Goal: Task Accomplishment & Management: Manage account settings

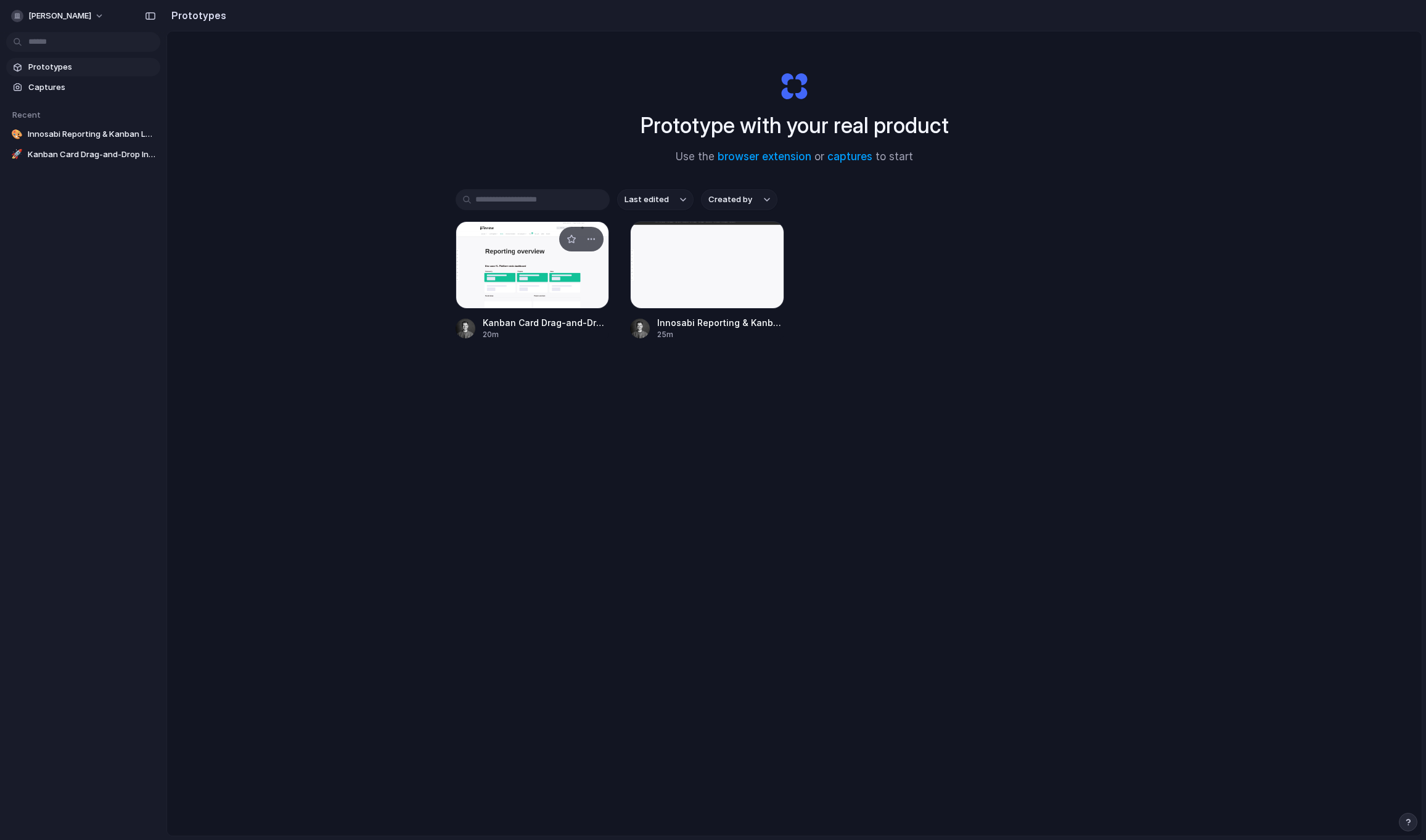
click at [531, 251] on div at bounding box center [533, 265] width 154 height 88
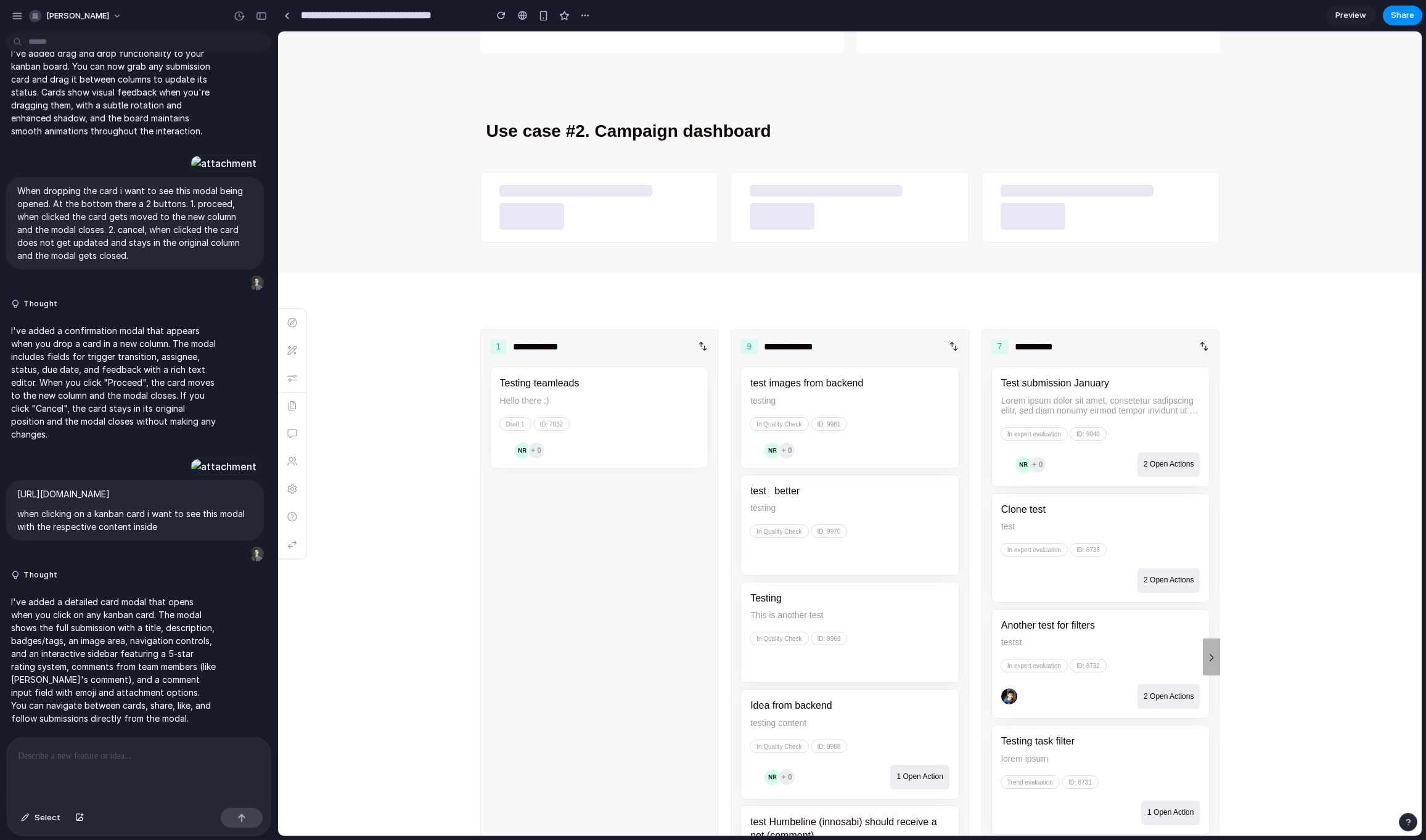
scroll to position [832, 0]
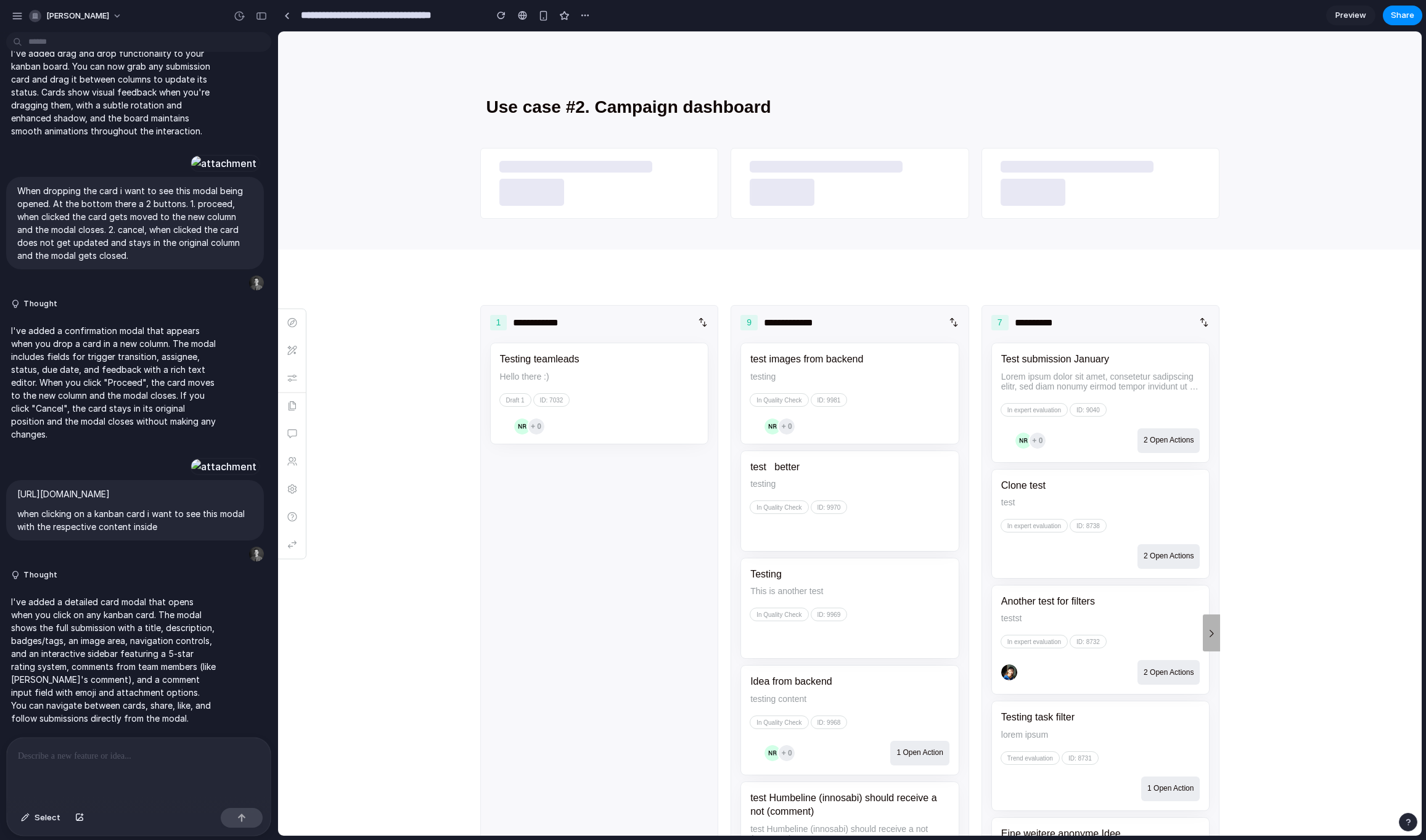
click at [824, 378] on div "test images from backend testing In Quality Check ID: 9981 + 0" at bounding box center [850, 393] width 219 height 101
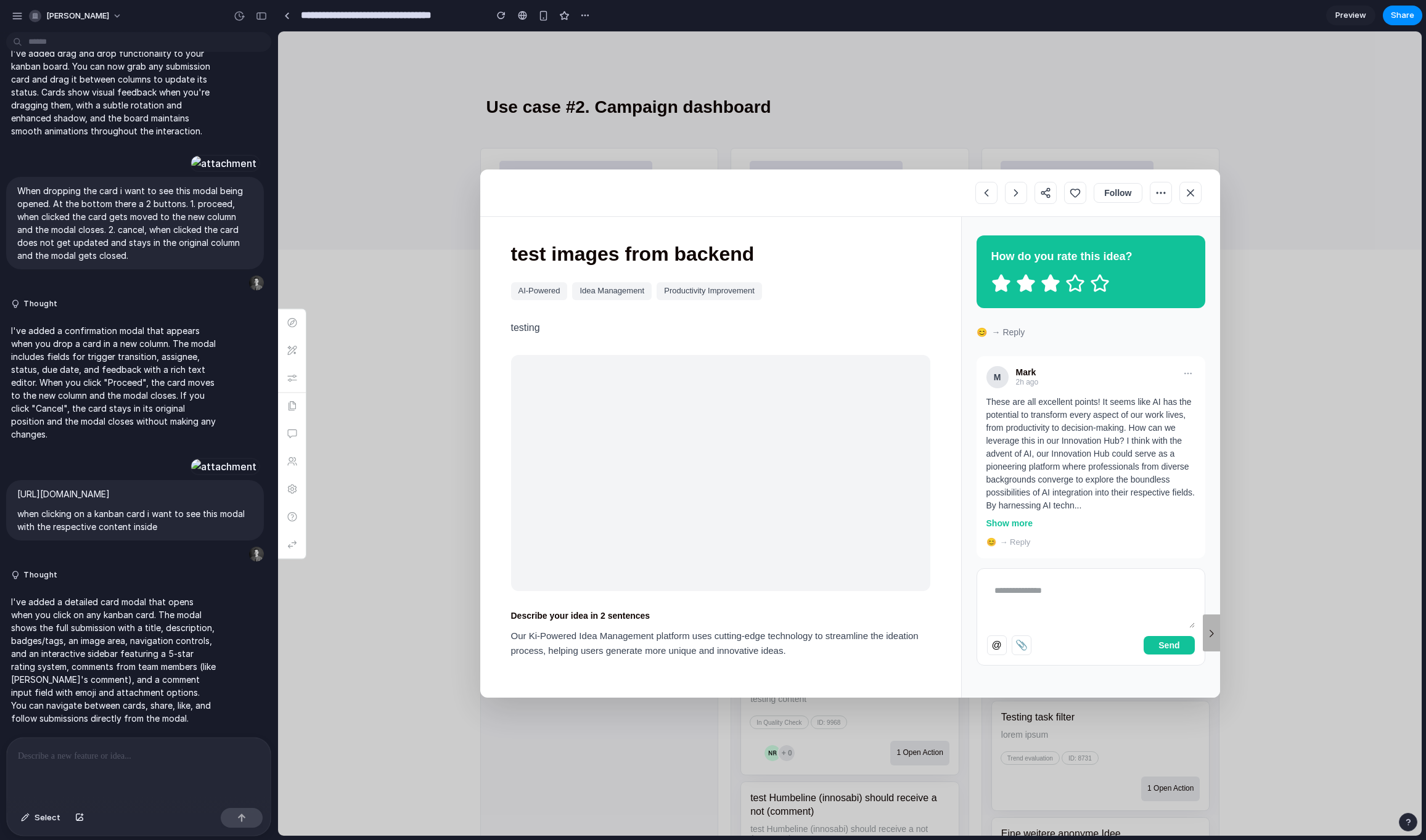
click at [1184, 194] on icon at bounding box center [1190, 193] width 12 height 12
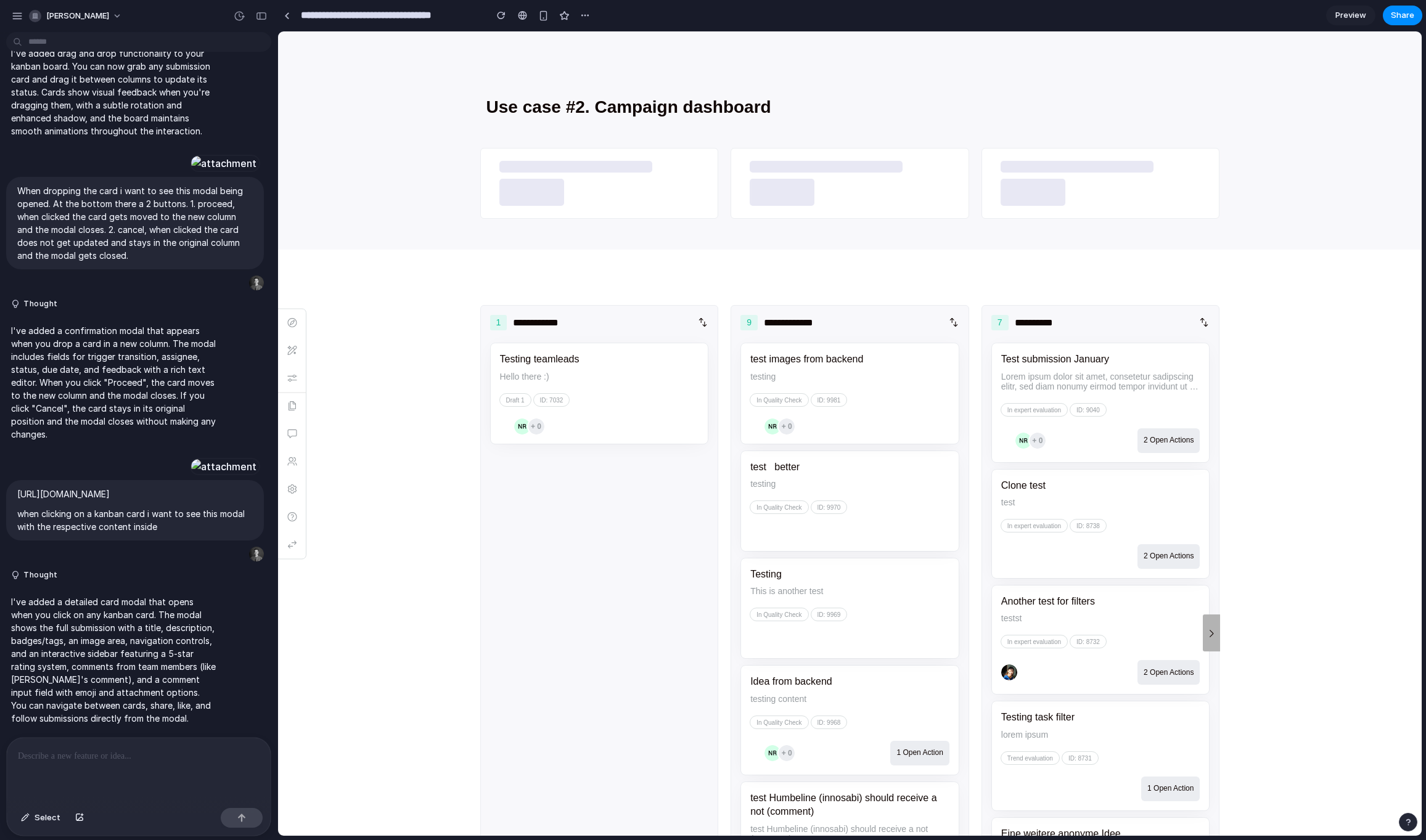
click at [1146, 378] on div "Test submission January Lorem ipsum dolor sit amet, consetetur sadipscing elitr…" at bounding box center [1101, 402] width 219 height 120
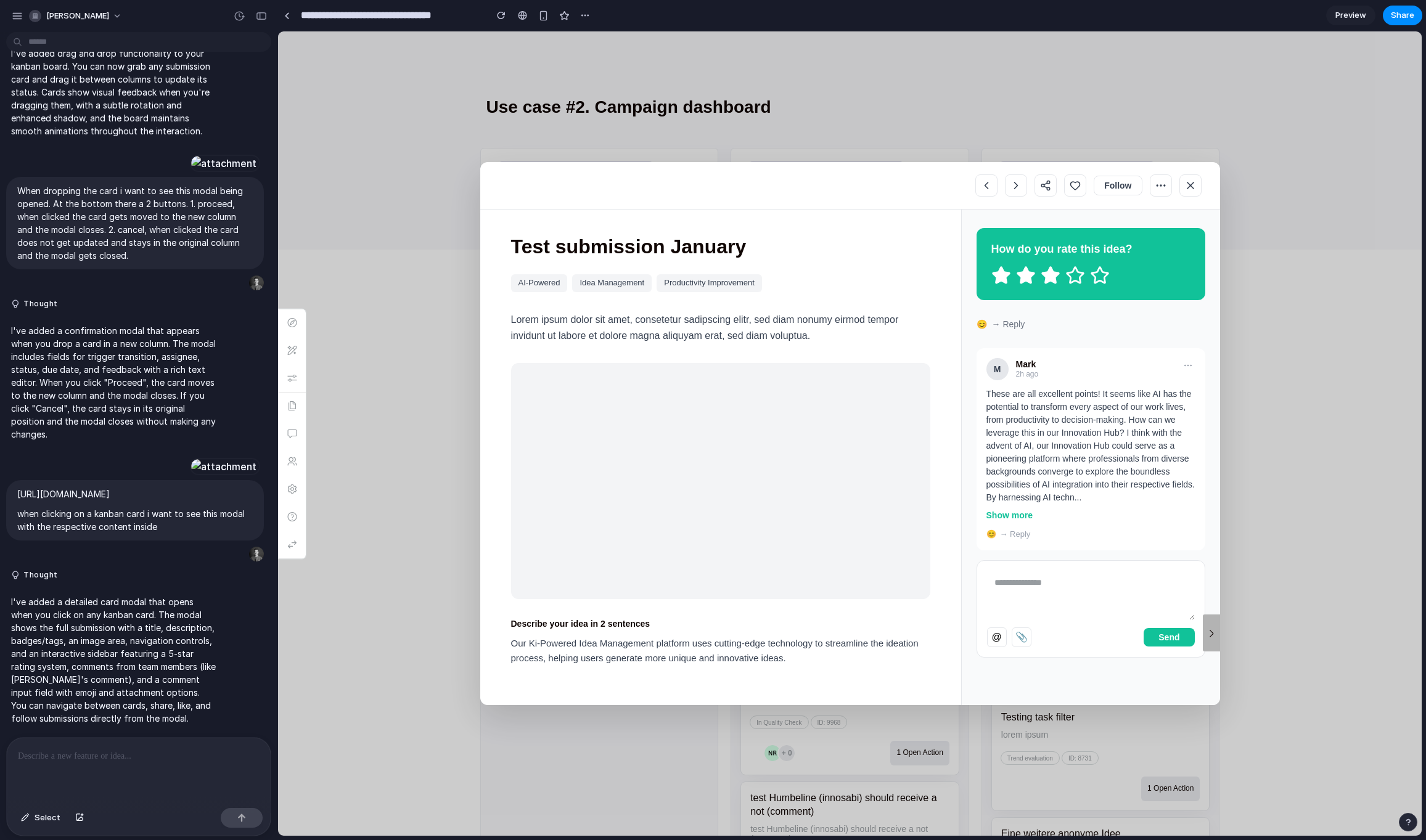
click at [1189, 192] on button at bounding box center [1191, 186] width 22 height 22
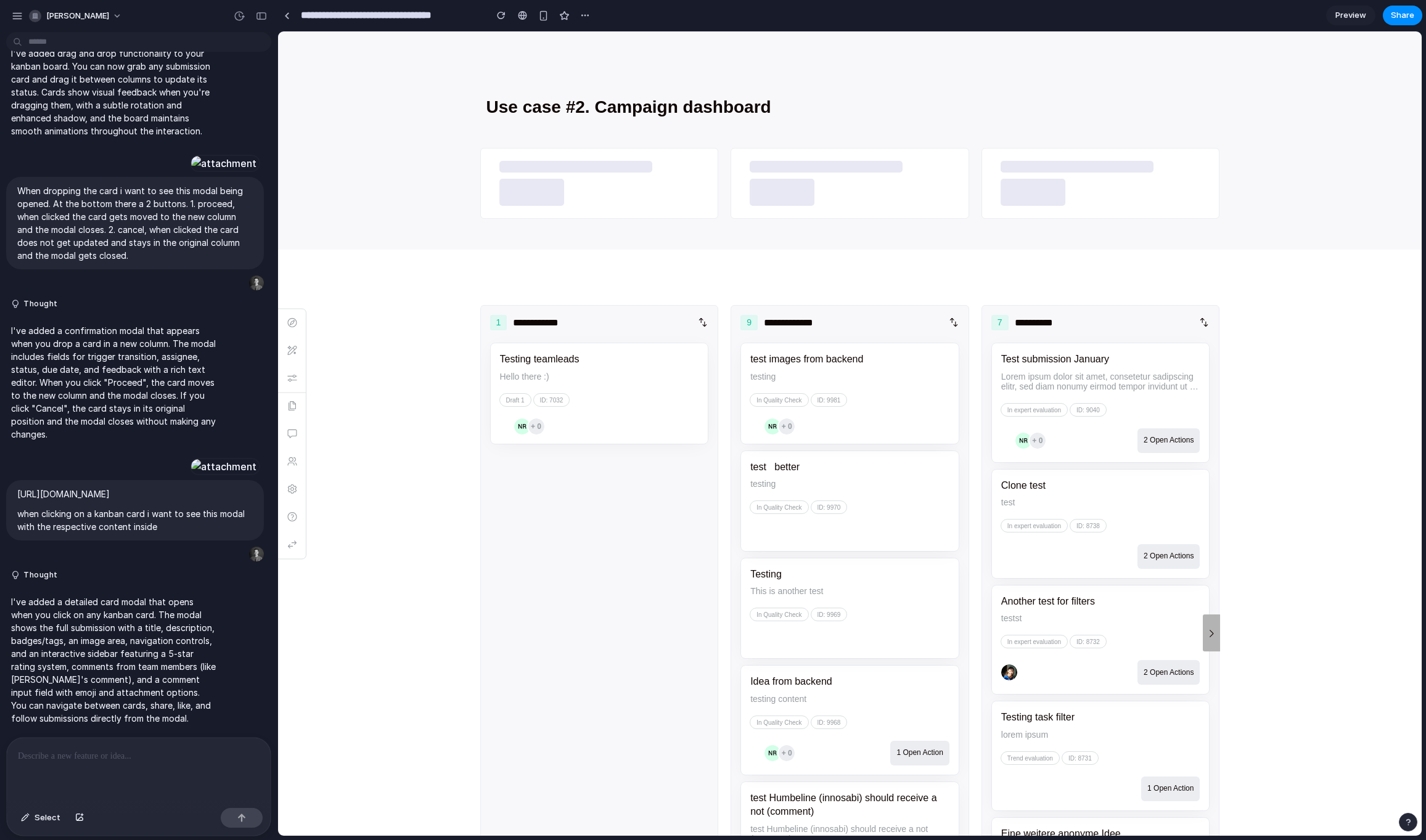
click at [1147, 502] on div "Clone test test In expert evaluation ID: 8738 2 Open Actions" at bounding box center [1101, 524] width 219 height 110
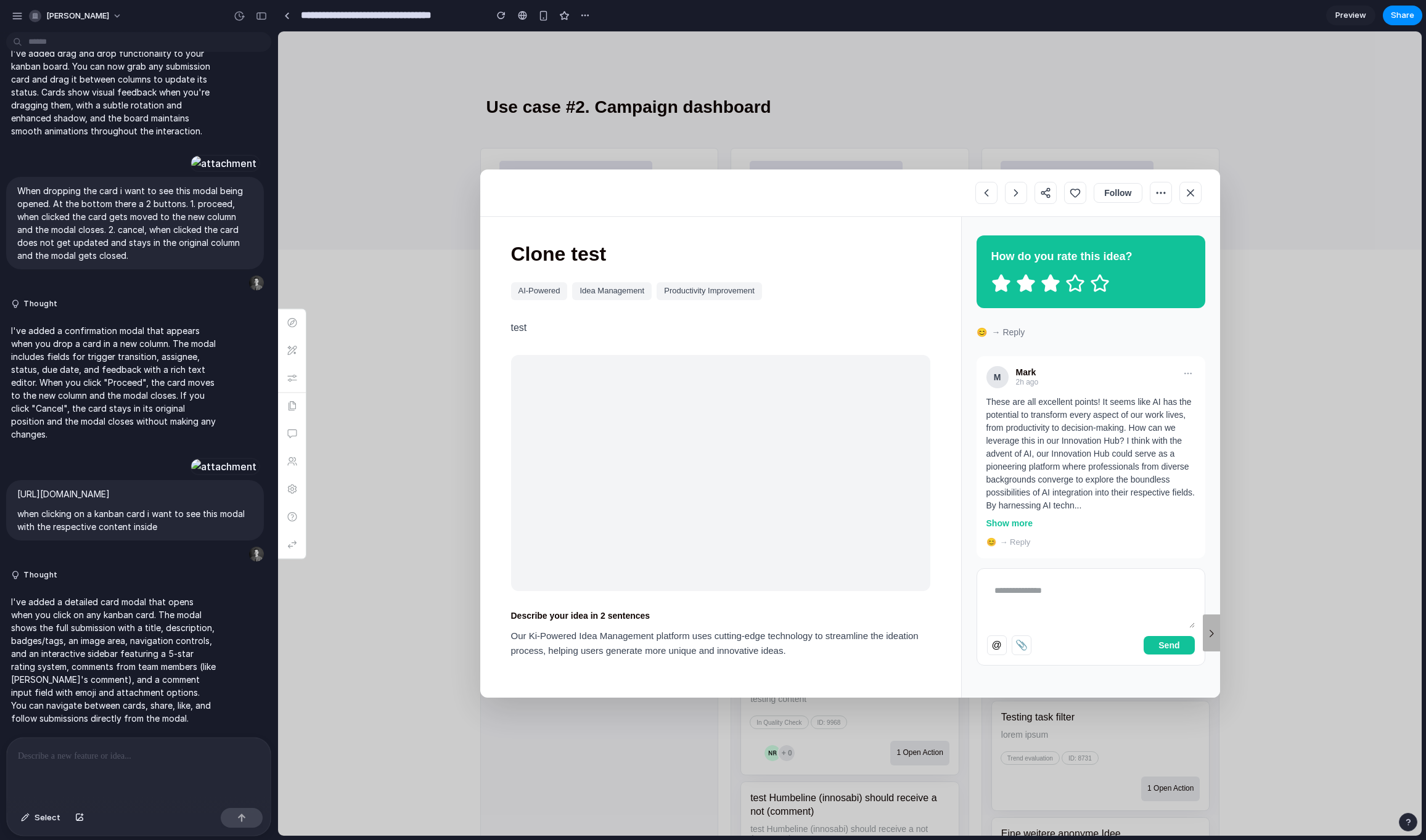
click at [1186, 197] on icon at bounding box center [1190, 193] width 12 height 12
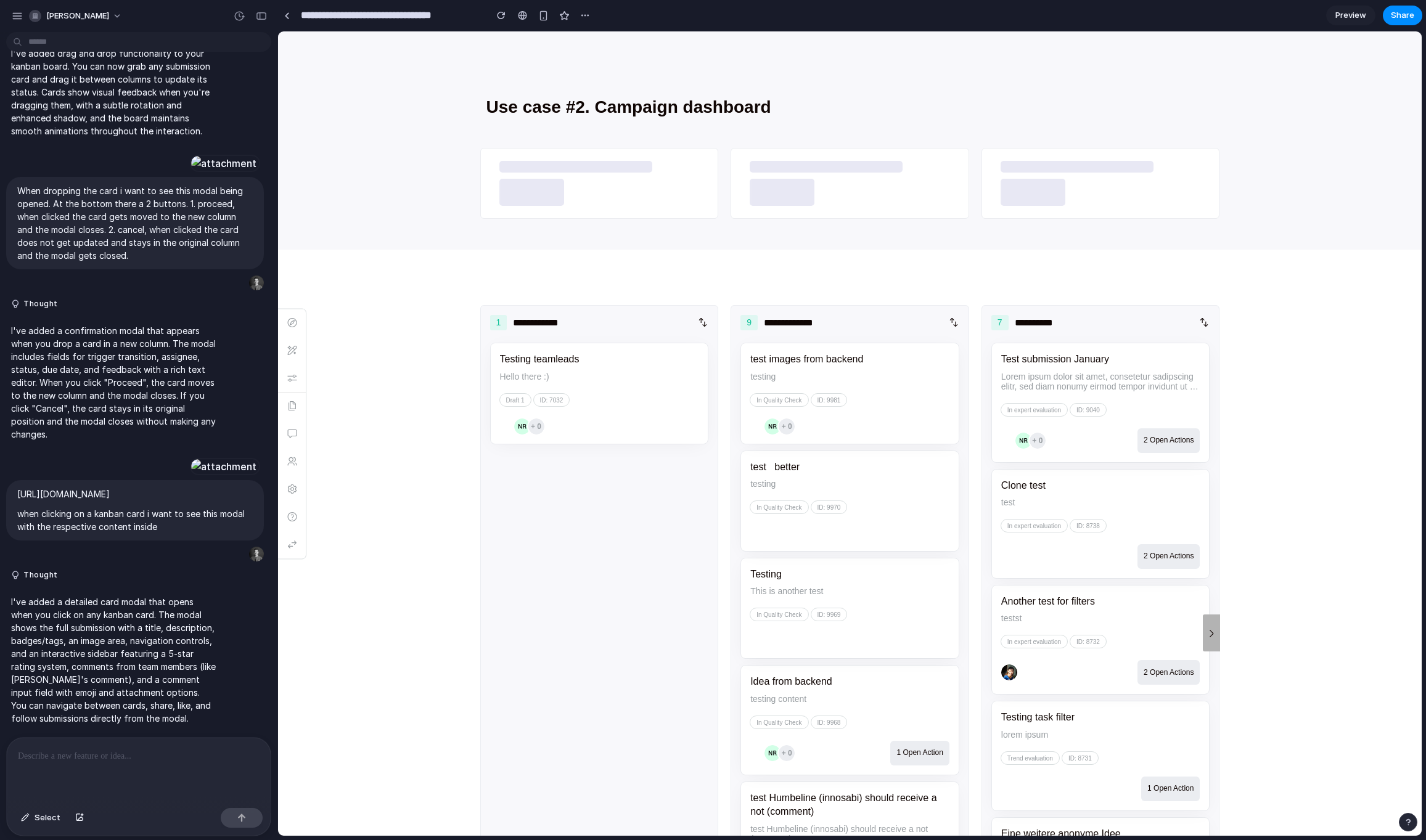
click at [855, 495] on div "test better testing In Quality Check ID: 9970" at bounding box center [850, 501] width 219 height 101
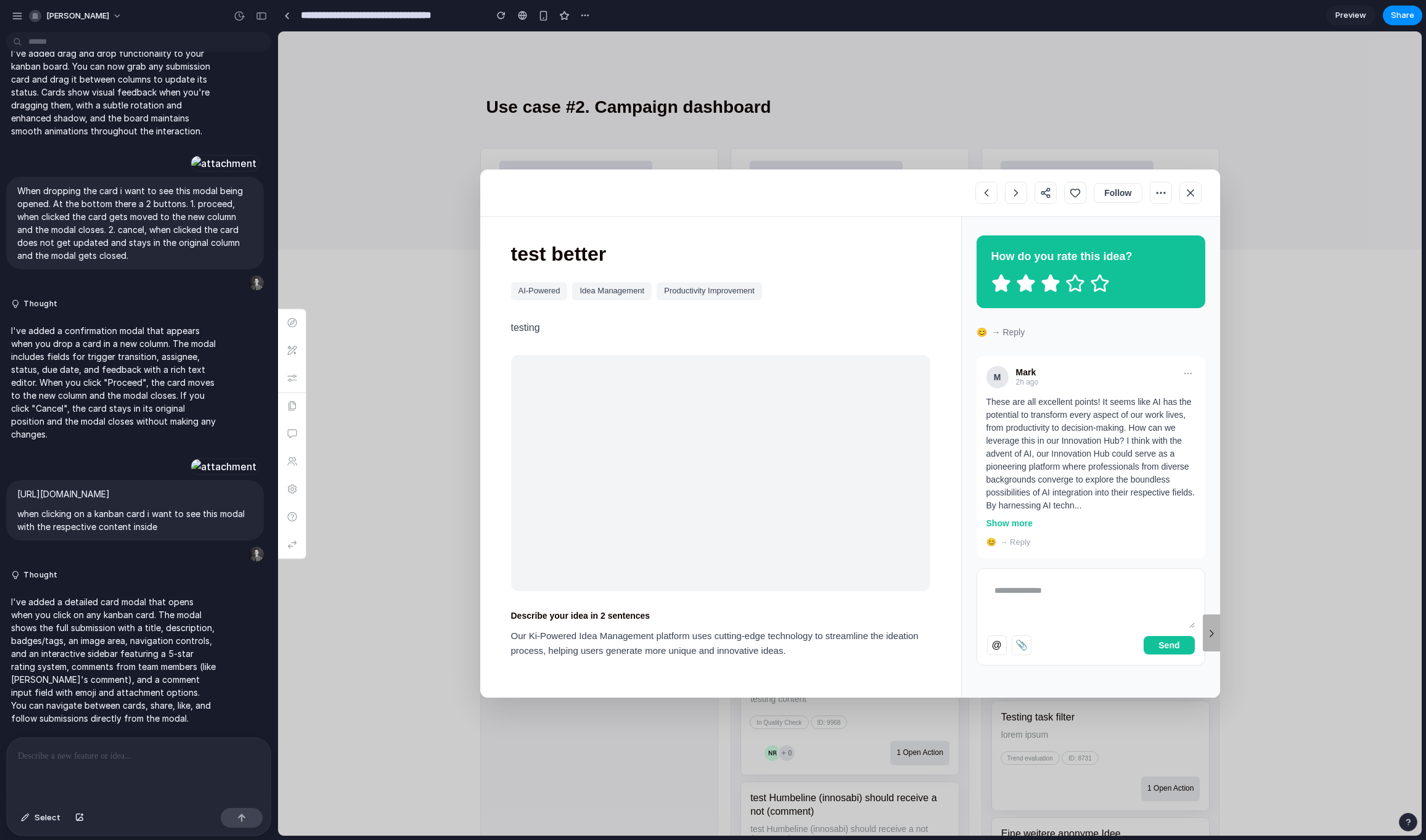
click at [1190, 190] on icon at bounding box center [1190, 193] width 12 height 12
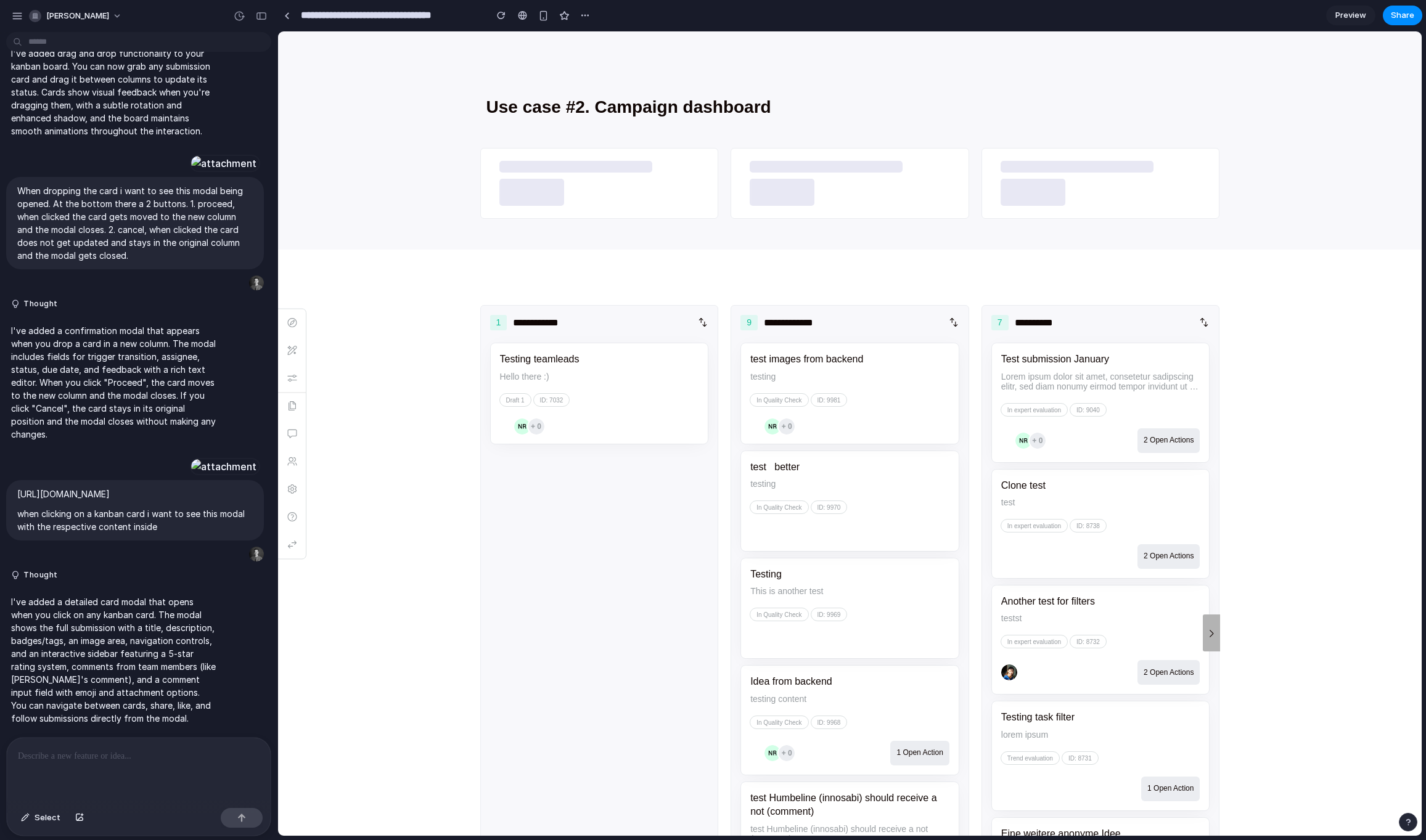
click at [852, 360] on div "test images from backend testing In Quality Check ID: 9981 + 0" at bounding box center [850, 393] width 219 height 101
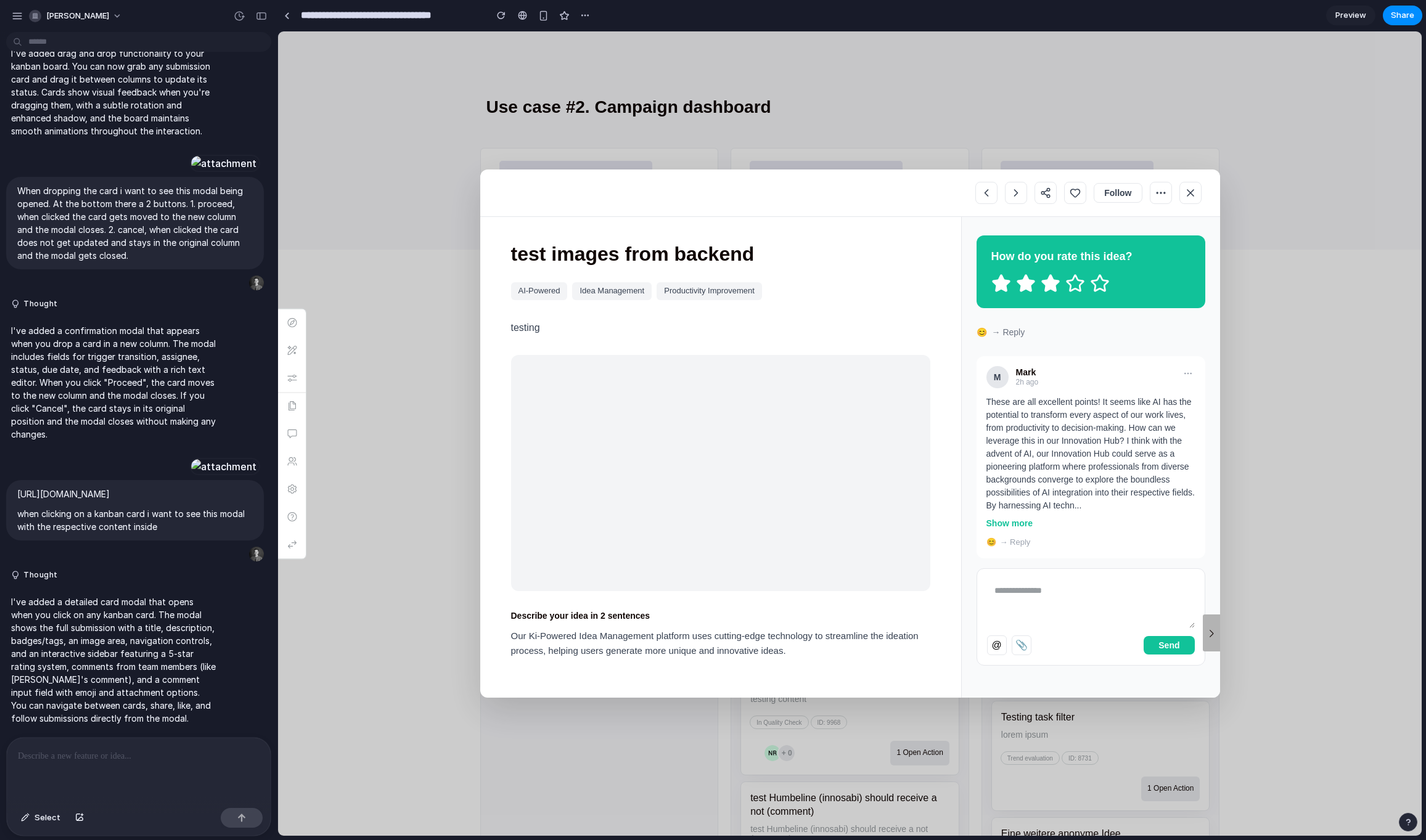
click at [1186, 191] on icon at bounding box center [1190, 193] width 12 height 12
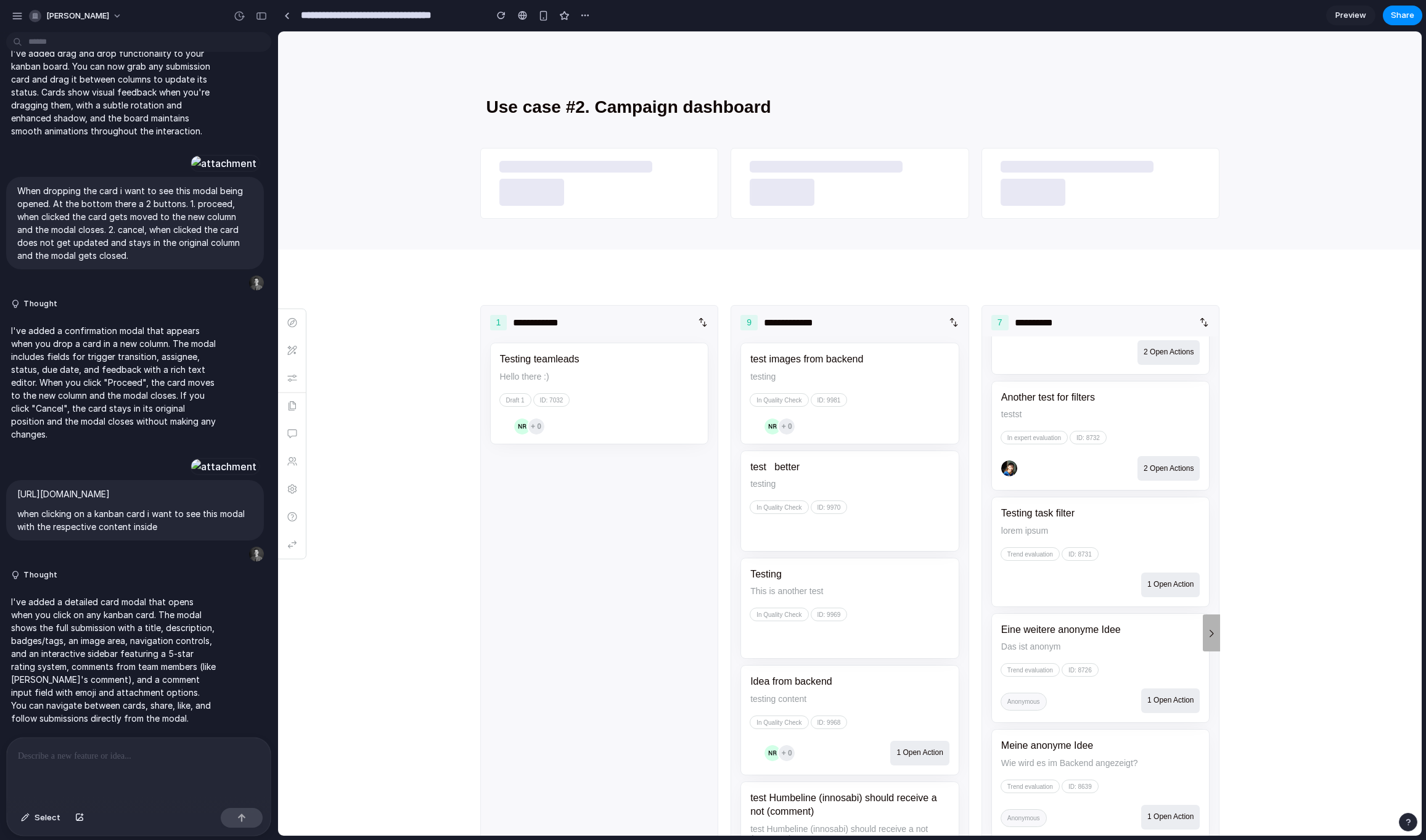
scroll to position [226, 0]
click at [1102, 753] on div "Meine anonyme Idee Wie wird es im Backend angezeigt? Trend evaluation ID: 8639 …" at bounding box center [1101, 784] width 219 height 110
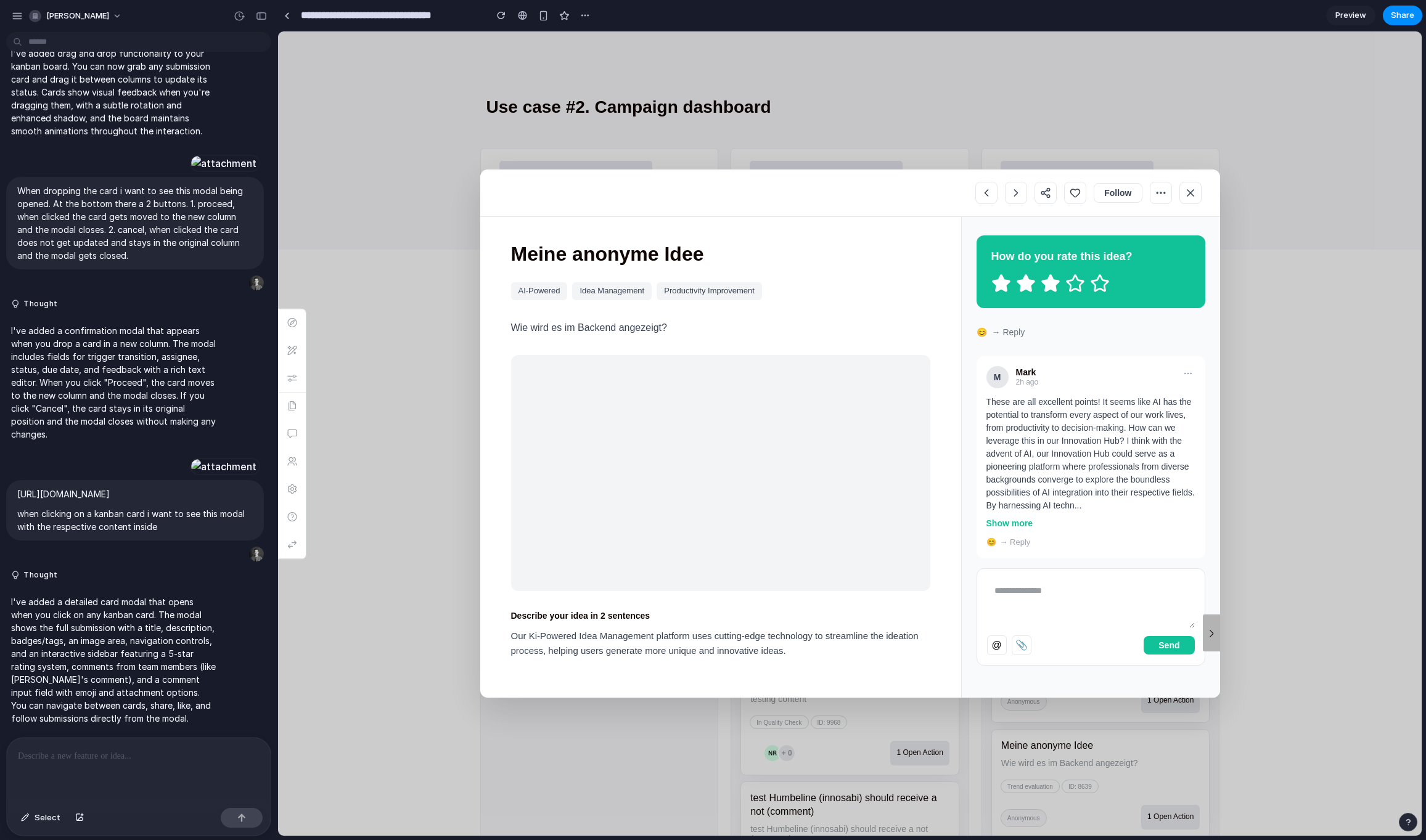
click at [1188, 194] on icon at bounding box center [1191, 193] width 6 height 6
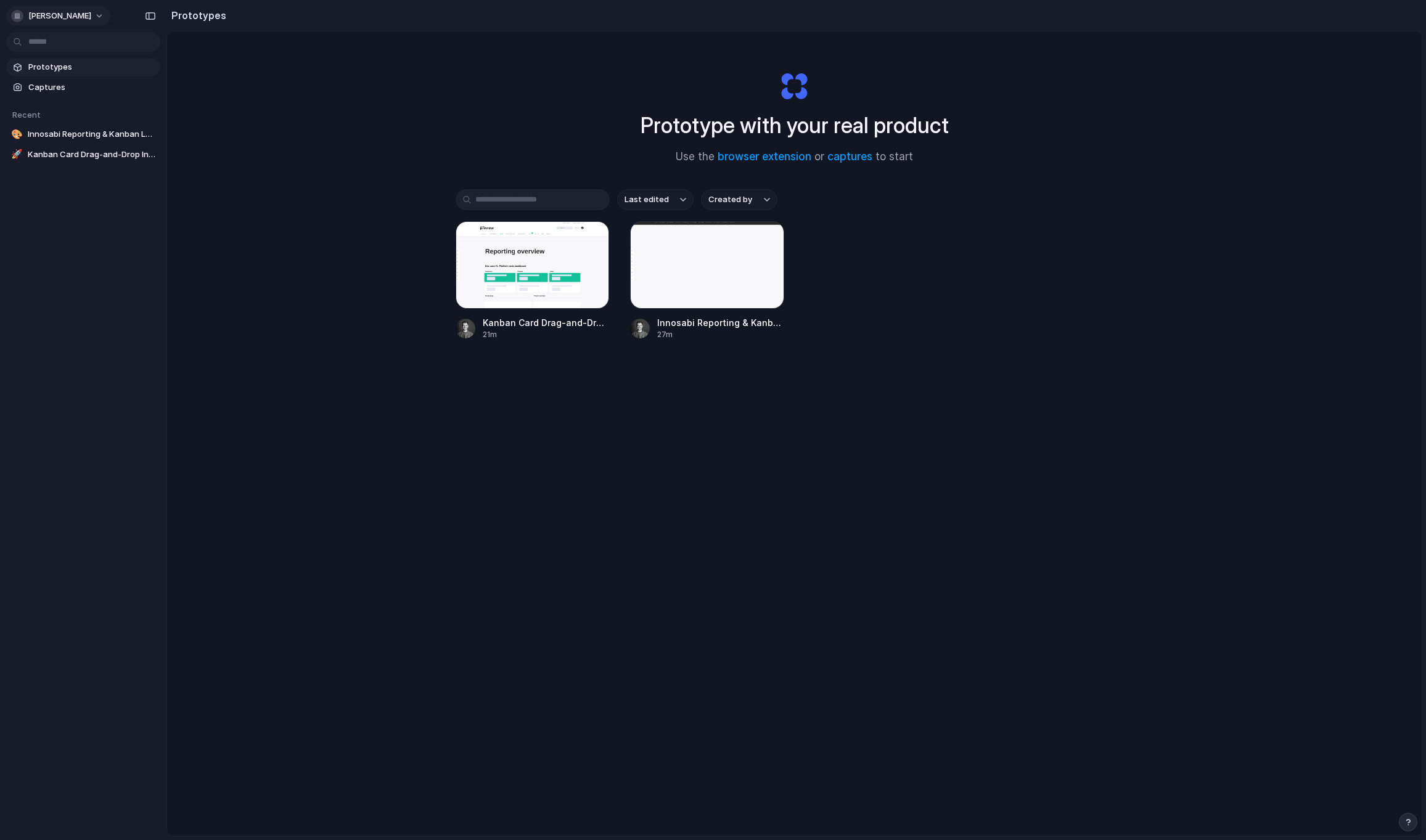
click at [69, 18] on span "[PERSON_NAME]" at bounding box center [60, 16] width 63 height 12
click at [330, 89] on div "Settings Invite members Change theme Sign out" at bounding box center [713, 420] width 1426 height 840
click at [535, 298] on div at bounding box center [533, 265] width 154 height 88
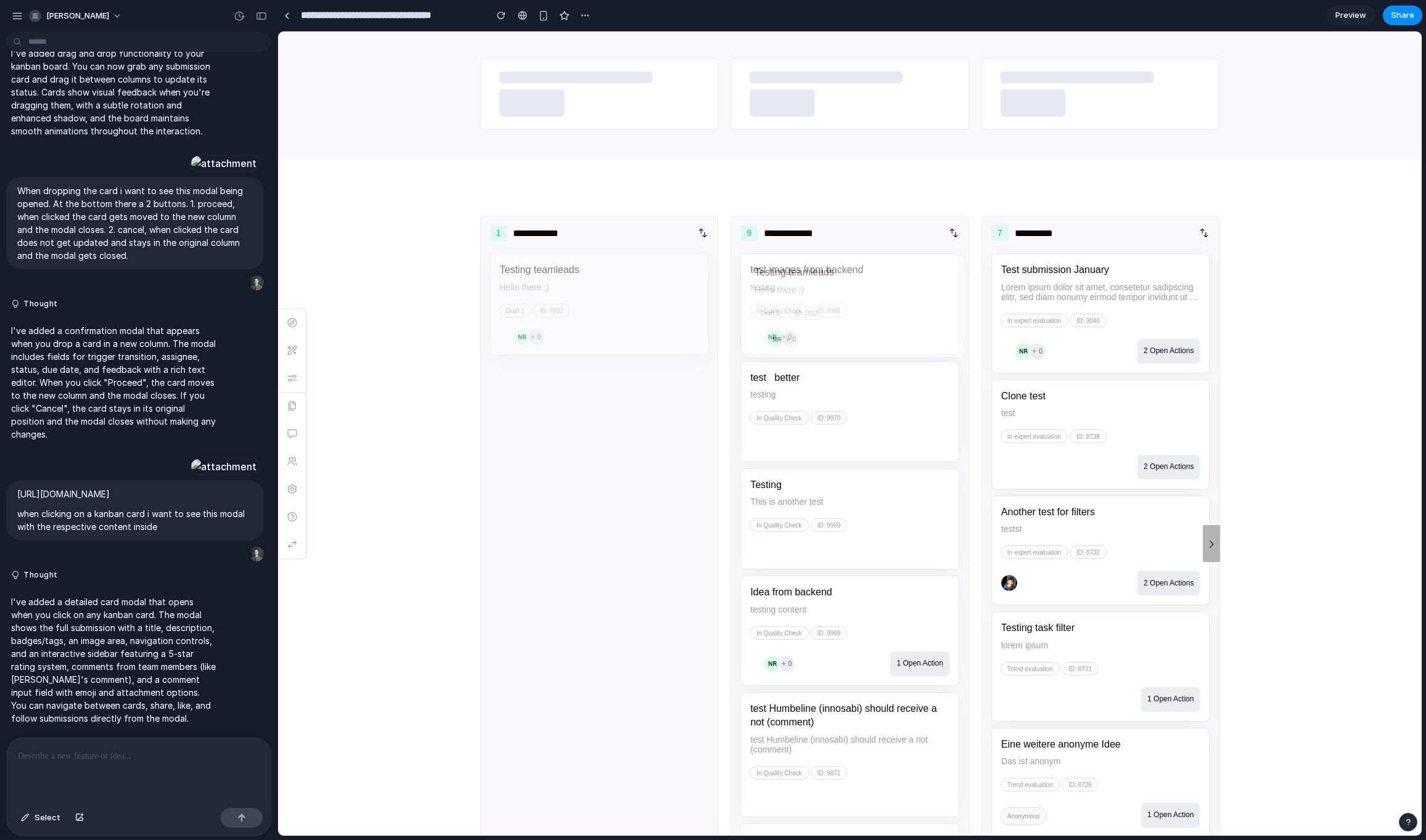
scroll to position [924, 0]
drag, startPoint x: 598, startPoint y: 289, endPoint x: 853, endPoint y: 286, distance: 255.0
click at [853, 286] on inn-toolbox-section "**********" at bounding box center [850, 541] width 1144 height 768
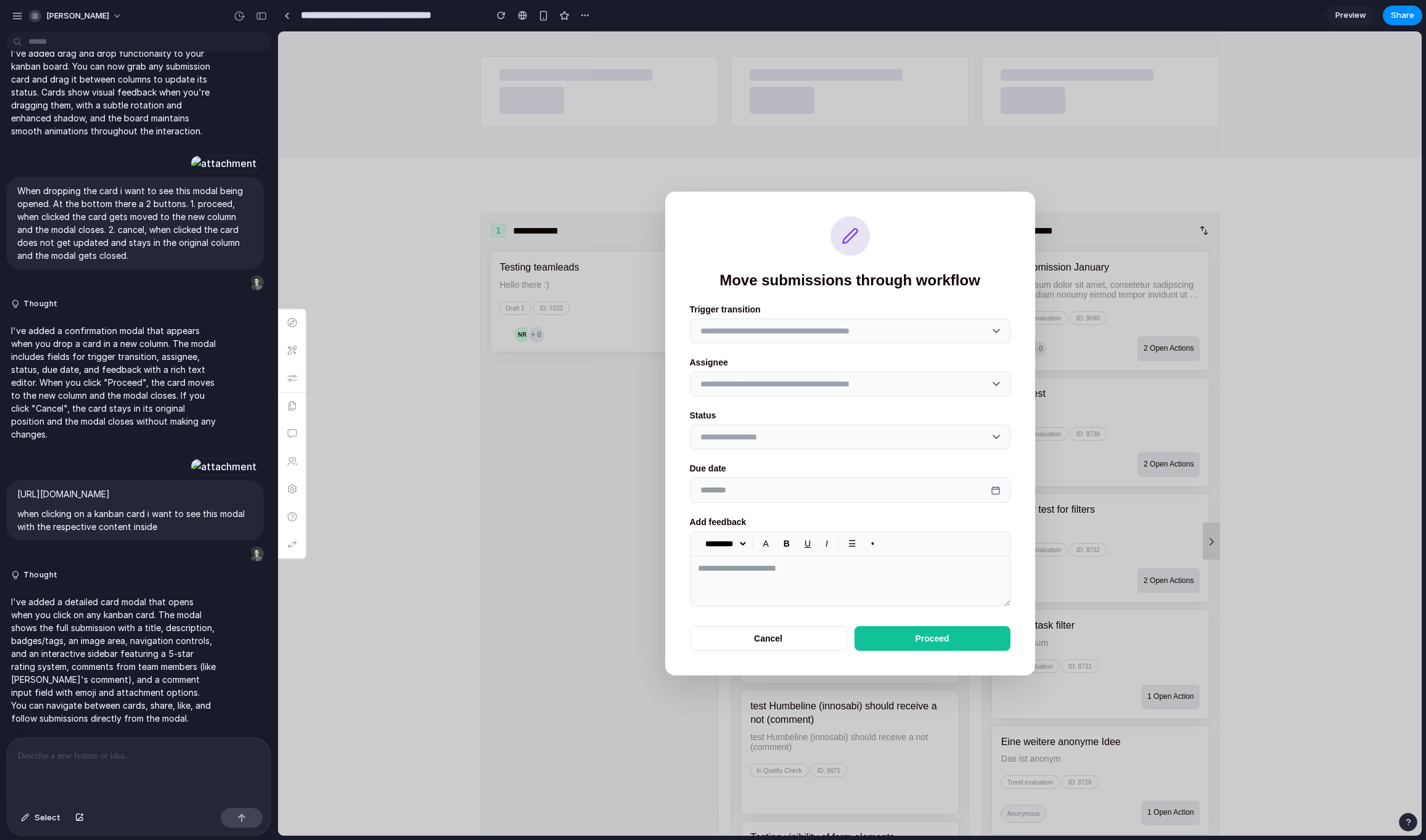
click at [782, 318] on select "**********" at bounding box center [850, 331] width 321 height 25
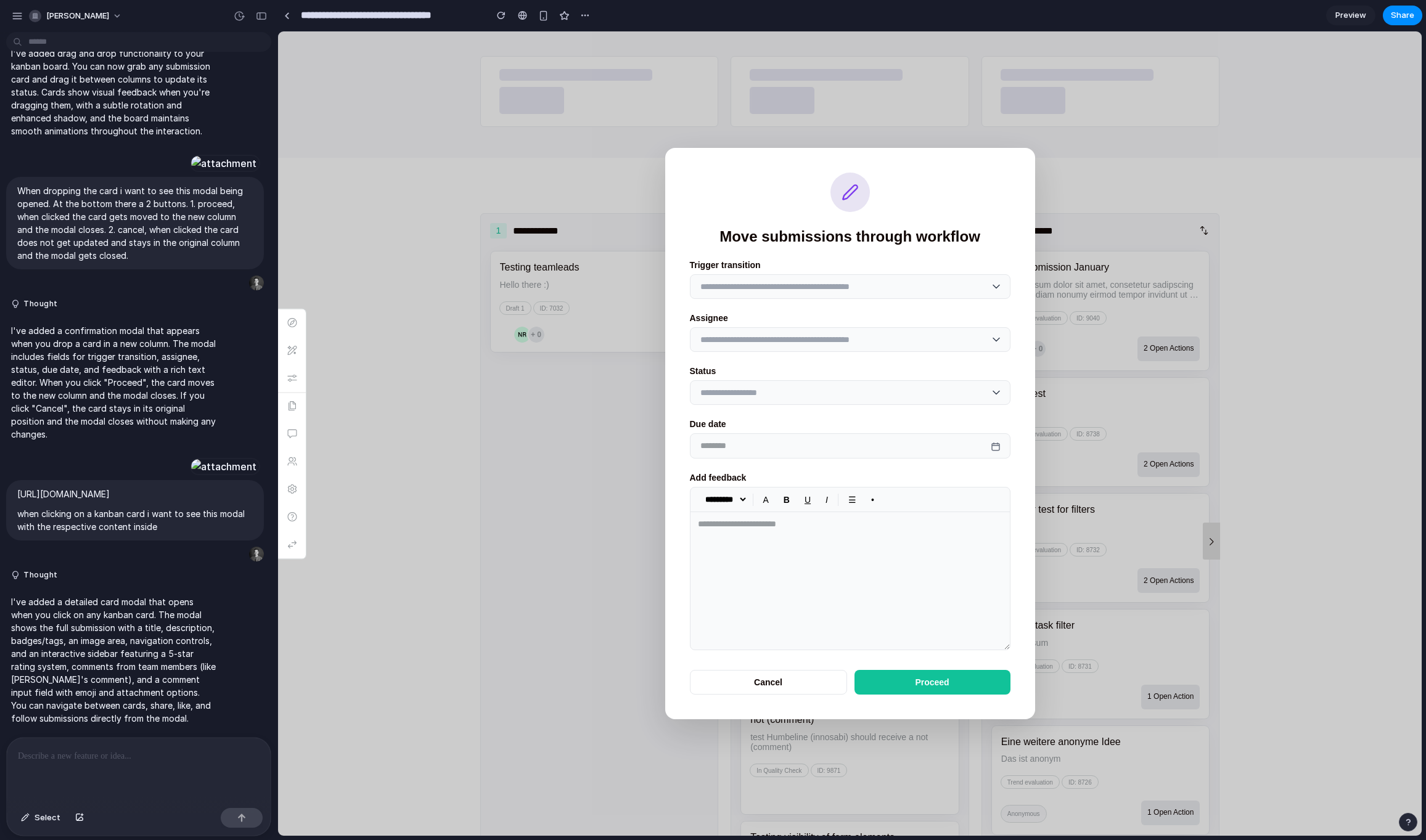
drag, startPoint x: 1006, startPoint y: 606, endPoint x: 987, endPoint y: 695, distance: 91.0
click at [987, 695] on div "**********" at bounding box center [850, 434] width 370 height 571
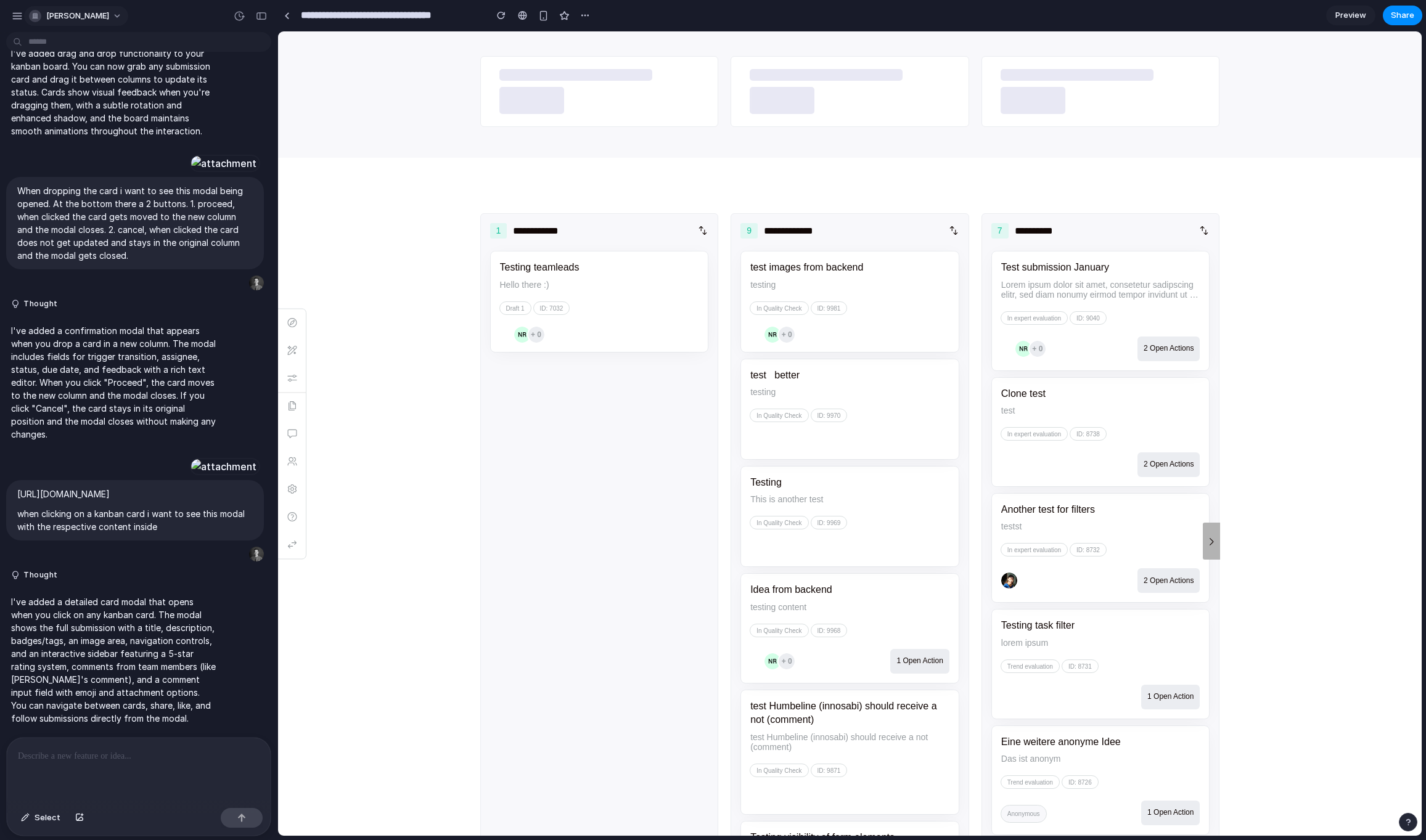
click at [69, 17] on span "[PERSON_NAME]" at bounding box center [77, 16] width 63 height 12
click at [66, 101] on span "Sign out" at bounding box center [62, 103] width 33 height 12
